Goal: Task Accomplishment & Management: Manage account settings

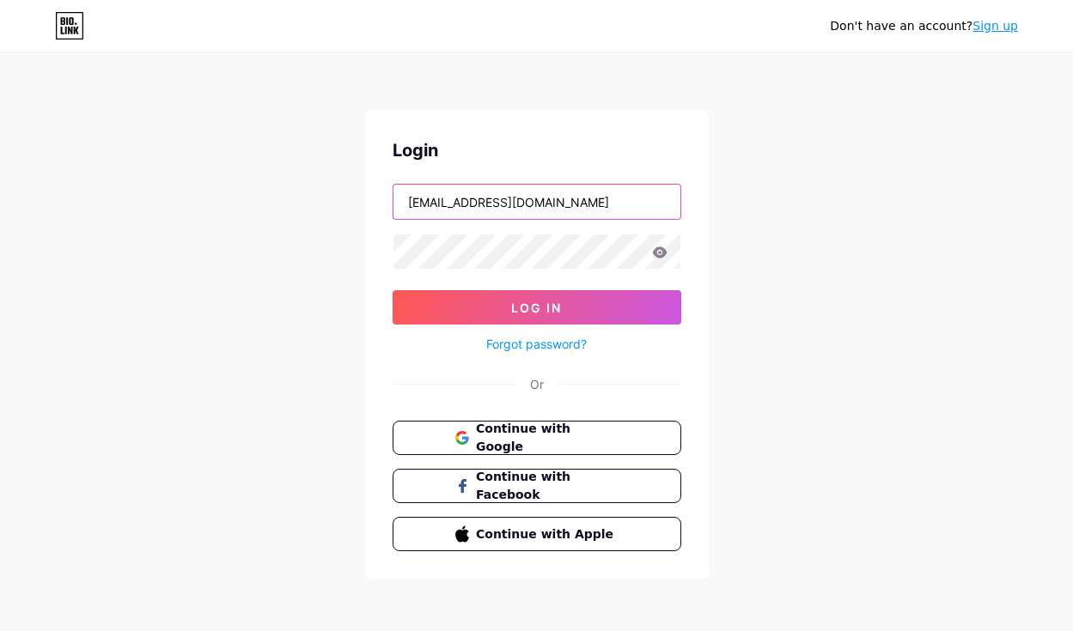
type input "[EMAIL_ADDRESS][DOMAIN_NAME]"
click at [663, 249] on icon at bounding box center [659, 252] width 15 height 11
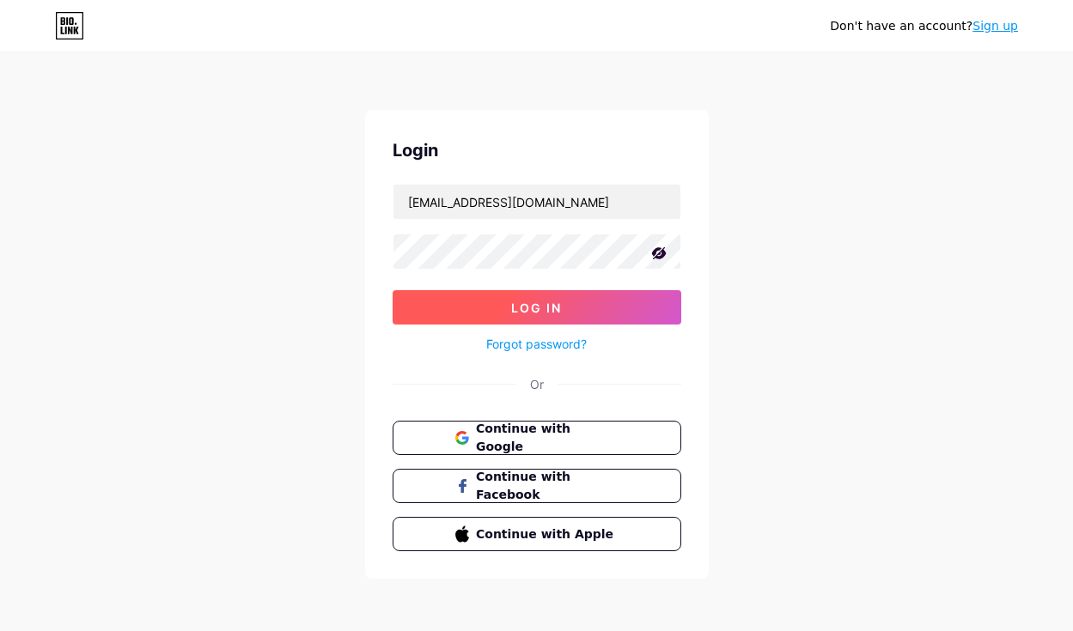
click at [536, 308] on span "Log In" at bounding box center [536, 308] width 51 height 15
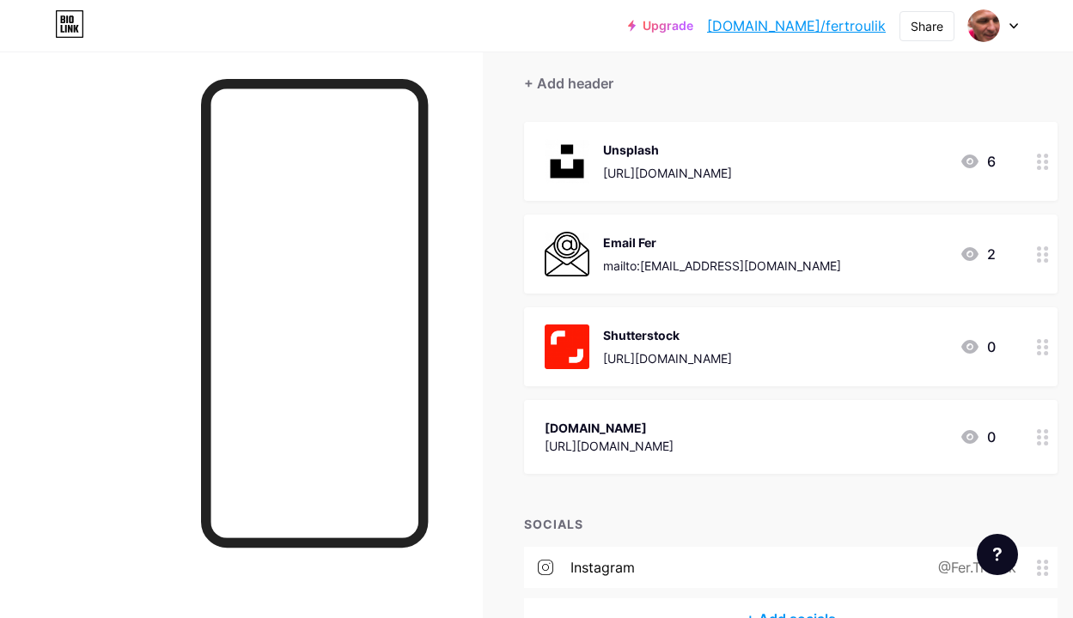
scroll to position [163, 0]
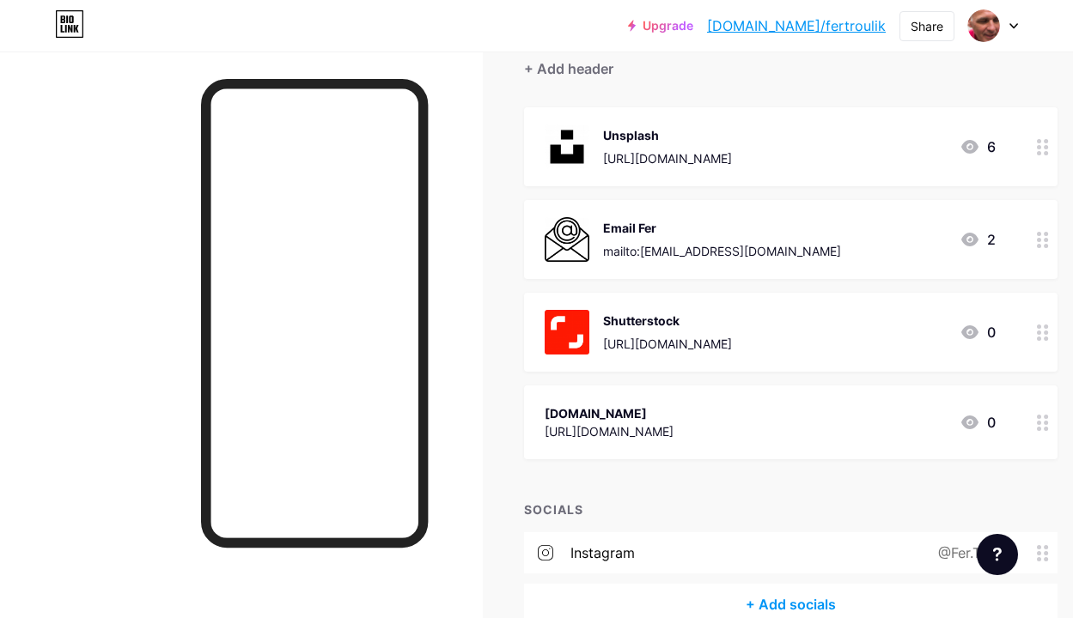
click at [1051, 340] on div at bounding box center [1042, 332] width 29 height 79
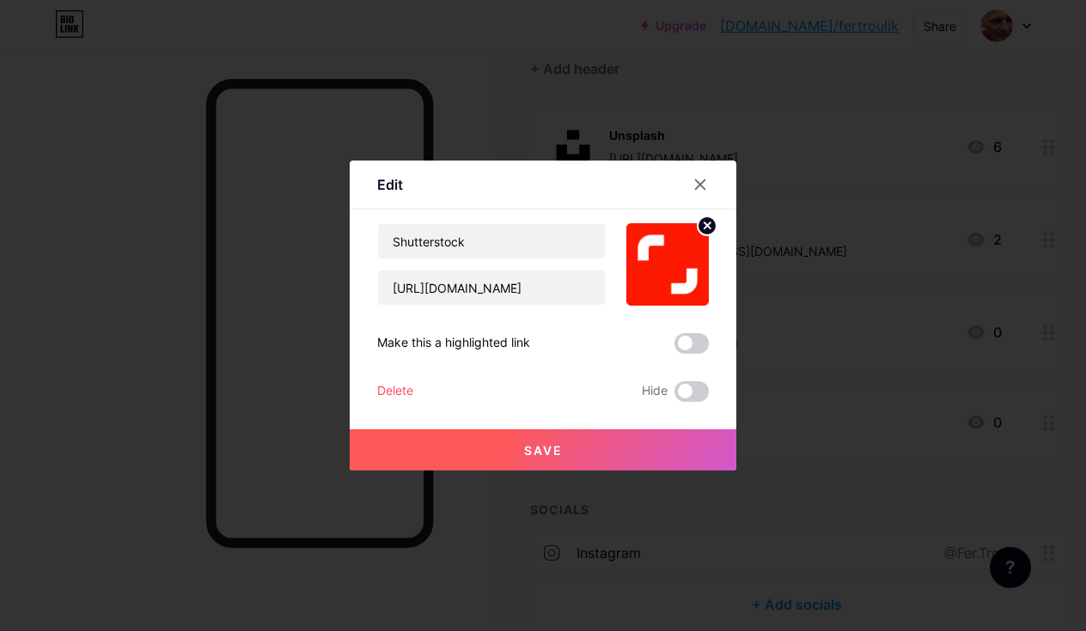
click at [396, 391] on div "Delete" at bounding box center [395, 391] width 36 height 21
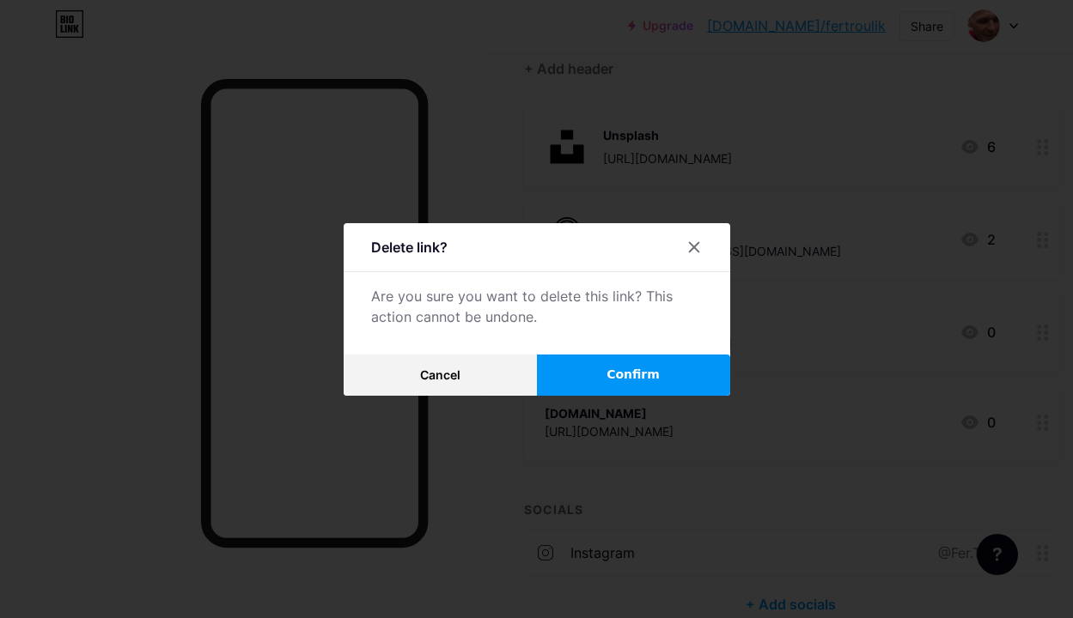
click at [600, 381] on button "Confirm" at bounding box center [633, 375] width 193 height 41
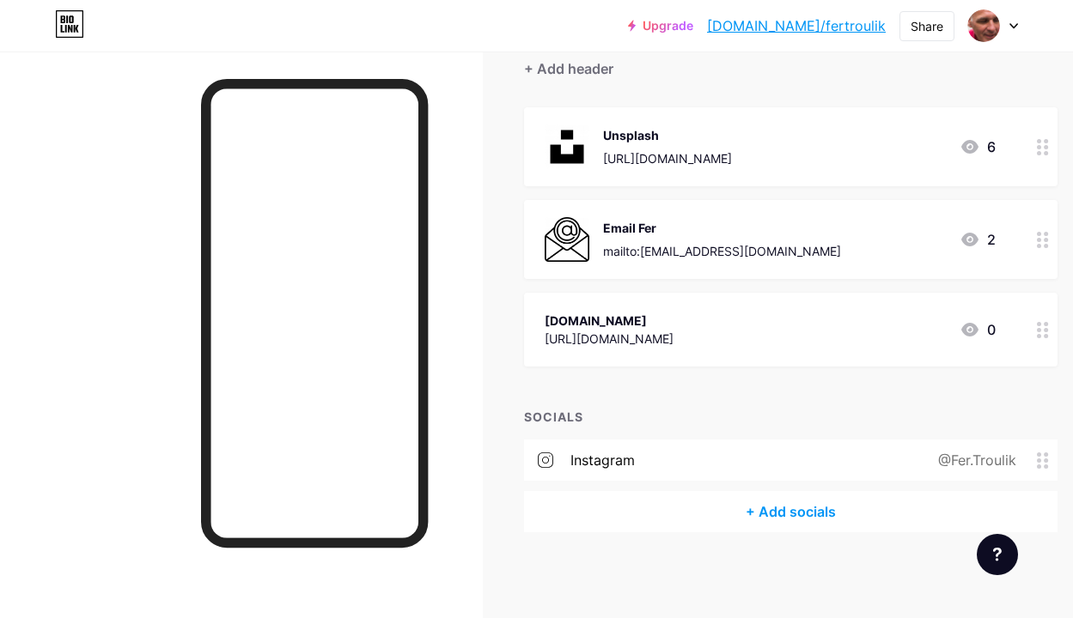
scroll to position [162, 0]
click at [1013, 23] on icon at bounding box center [1013, 26] width 9 height 6
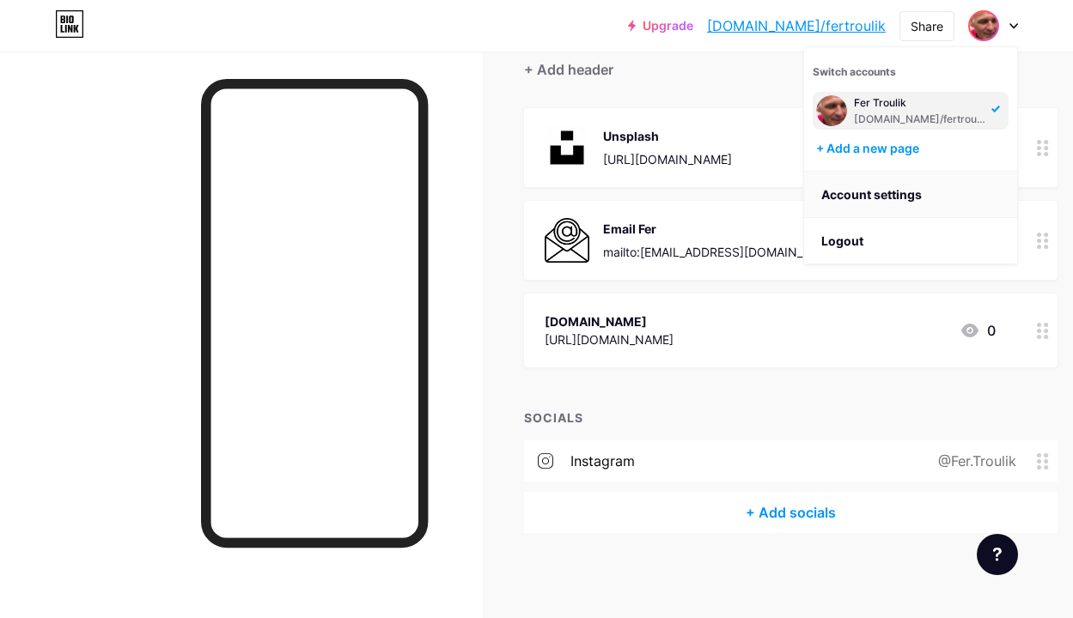
click at [864, 195] on link "Account settings" at bounding box center [910, 195] width 213 height 46
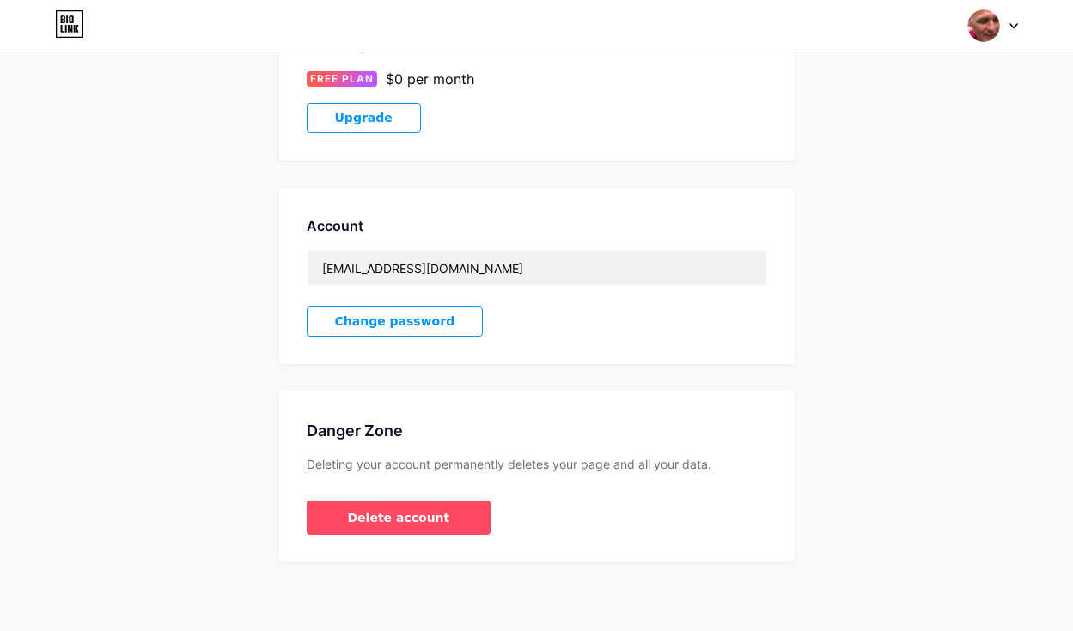
scroll to position [329, 0]
click at [377, 520] on span "Delete account" at bounding box center [399, 518] width 102 height 18
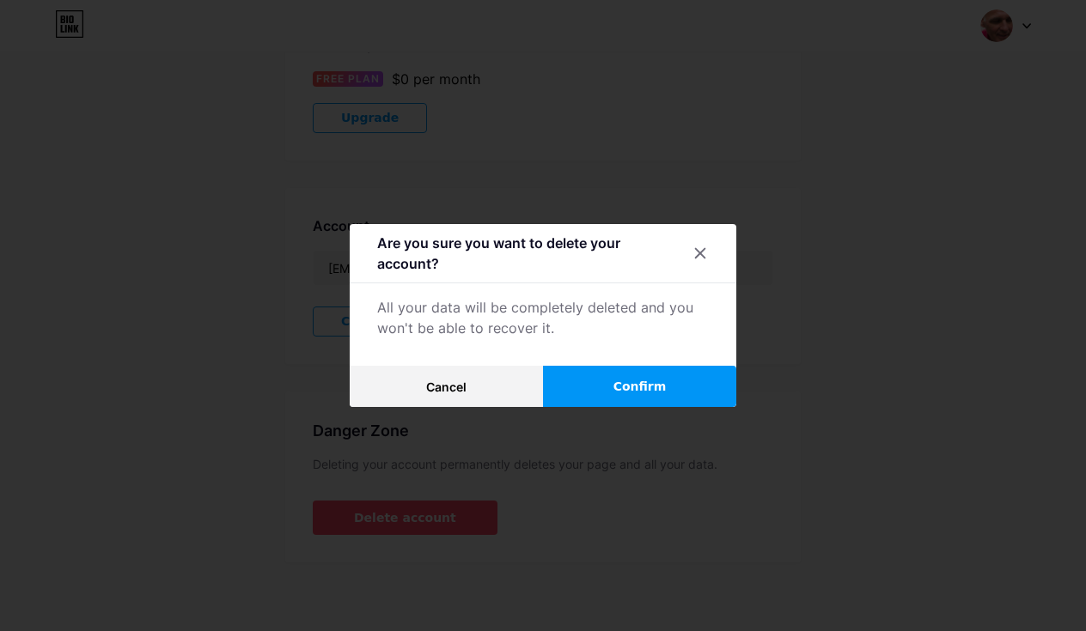
click at [600, 385] on button "Confirm" at bounding box center [639, 386] width 193 height 41
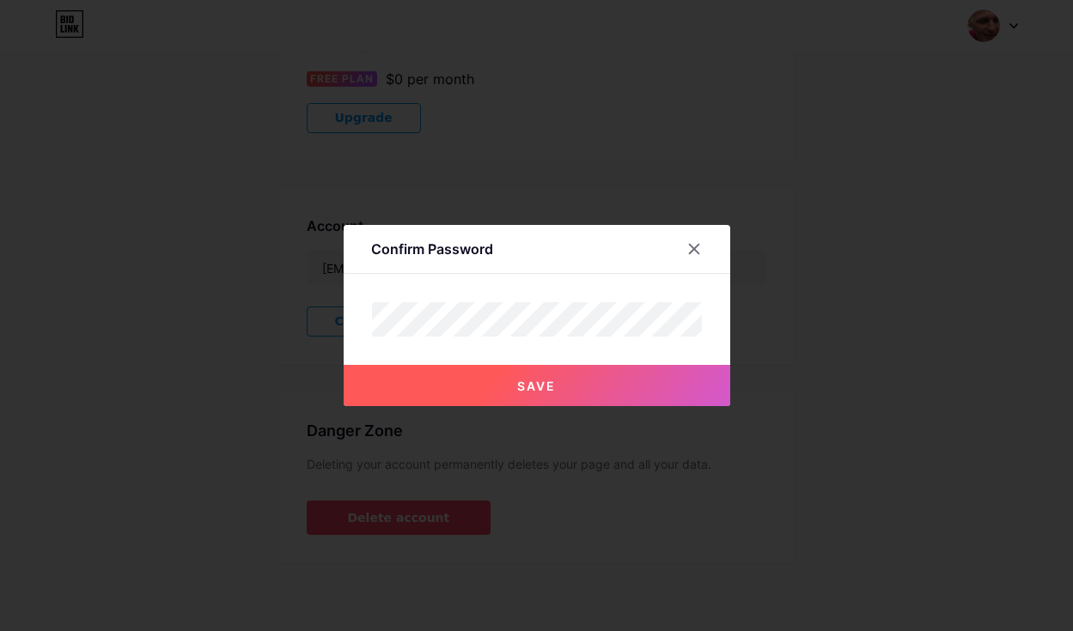
click at [542, 386] on span "Save" at bounding box center [536, 386] width 39 height 15
